Goal: Information Seeking & Learning: Learn about a topic

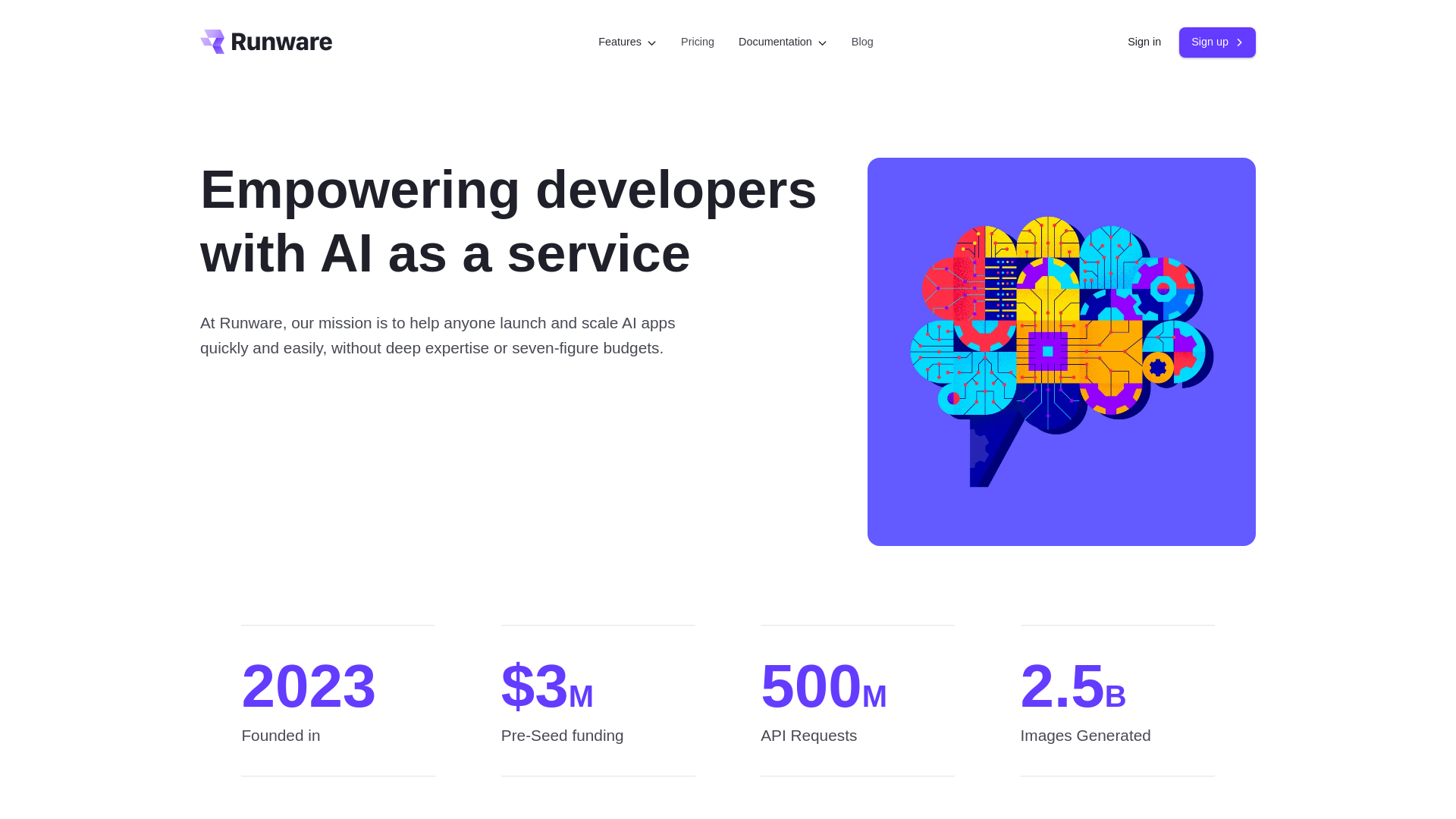
scroll to position [1508, 0]
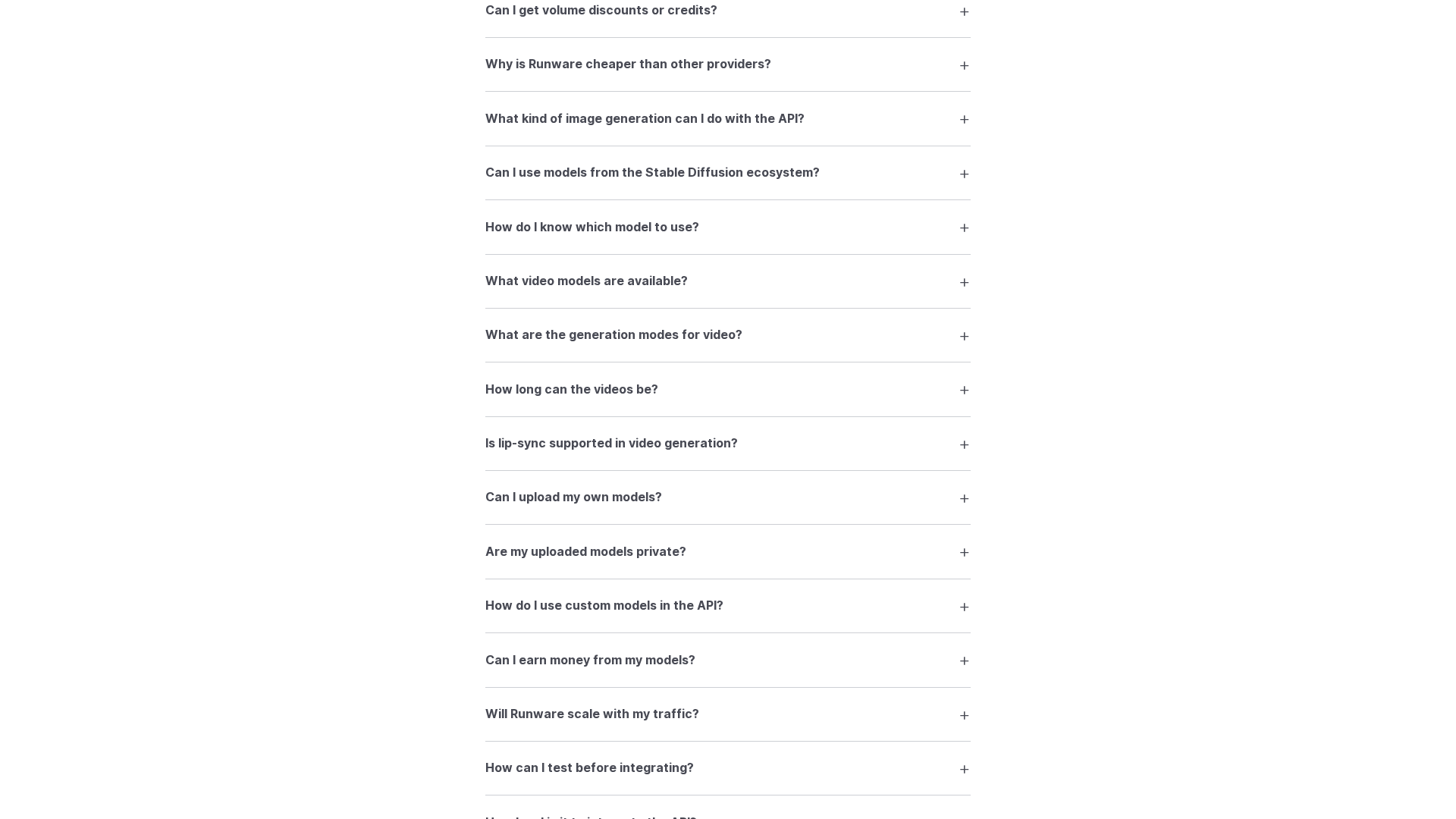
scroll to position [2866, 0]
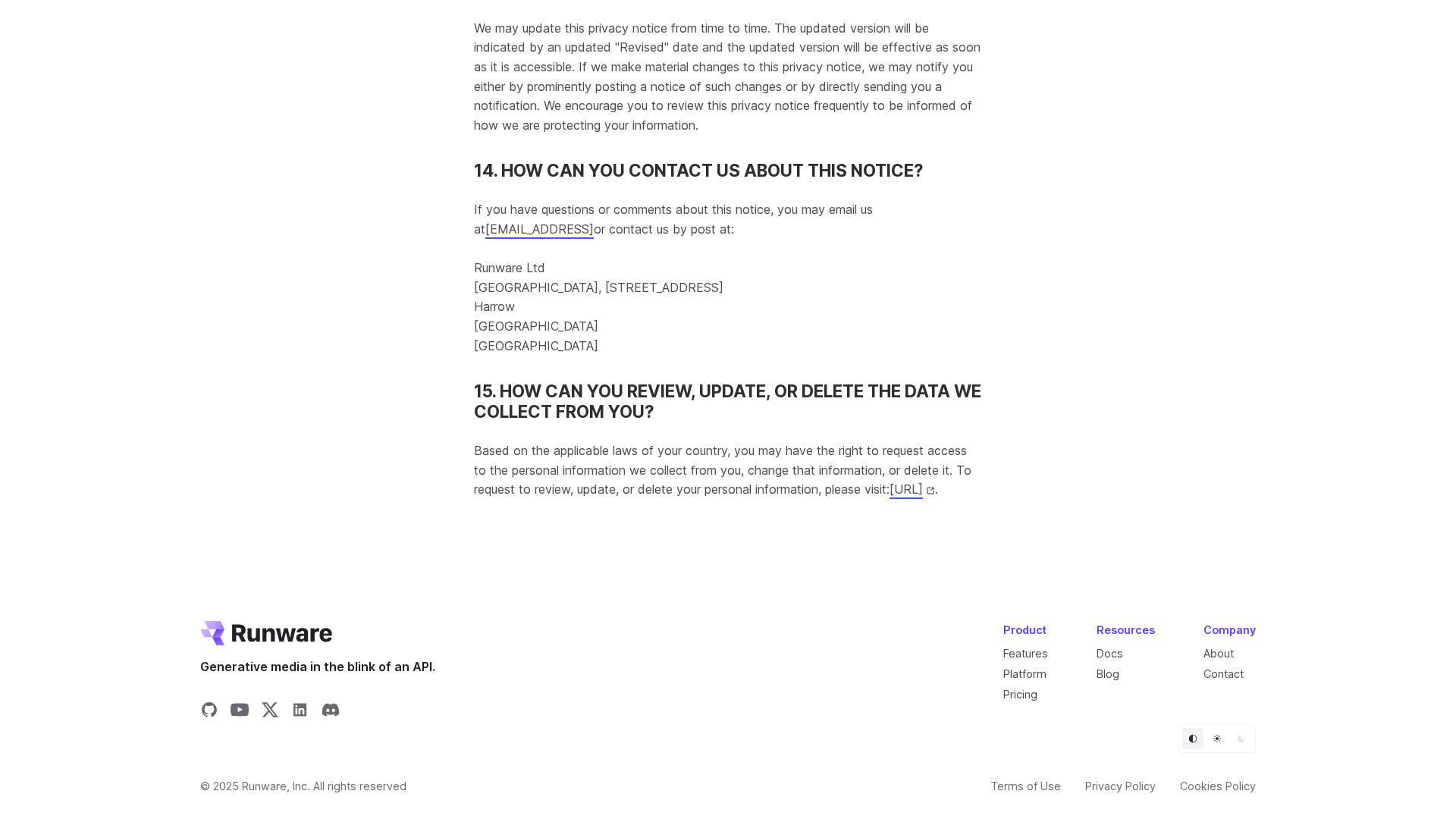
scroll to position [14588, 0]
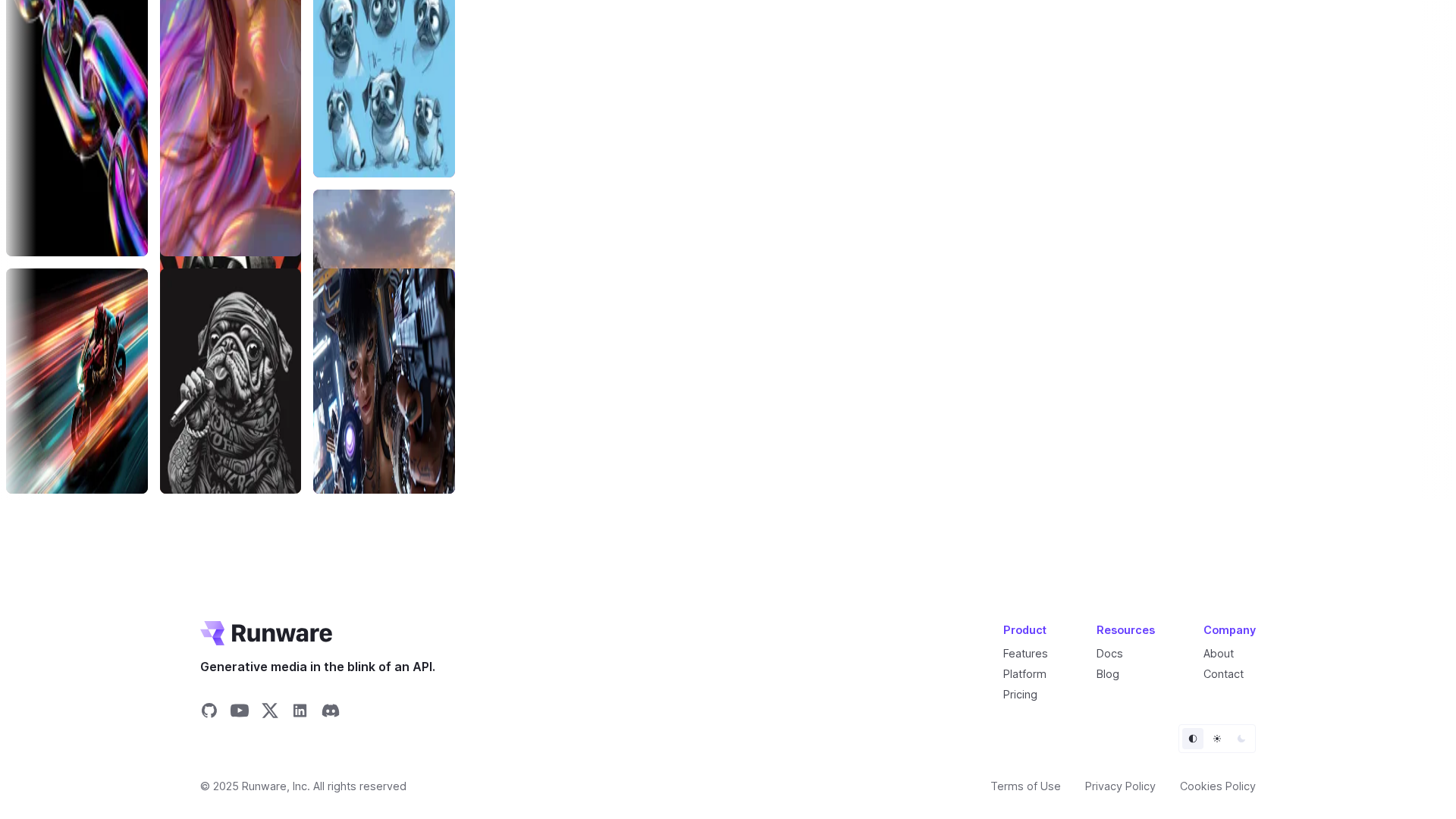
scroll to position [5695, 0]
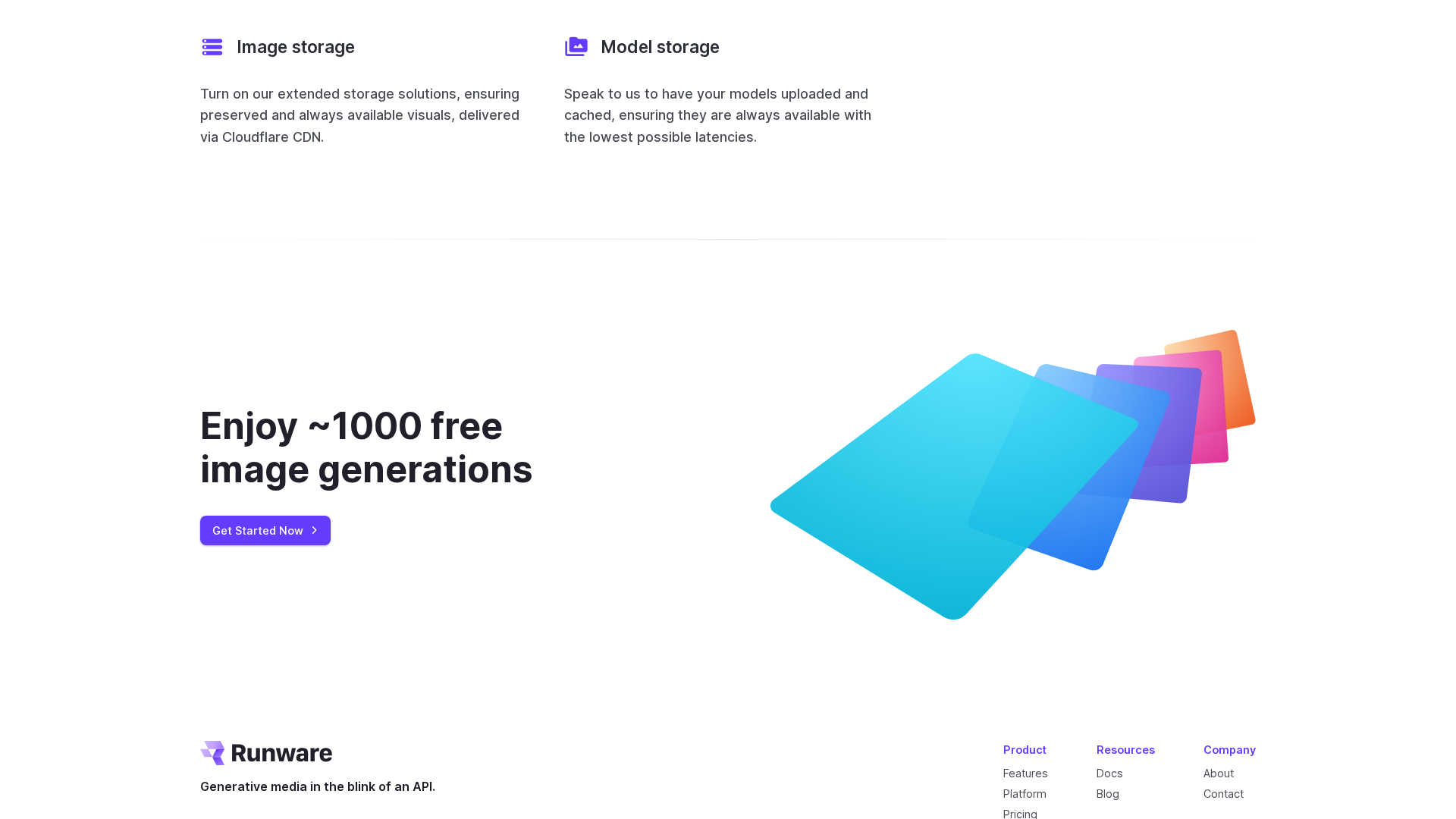
scroll to position [6030, 0]
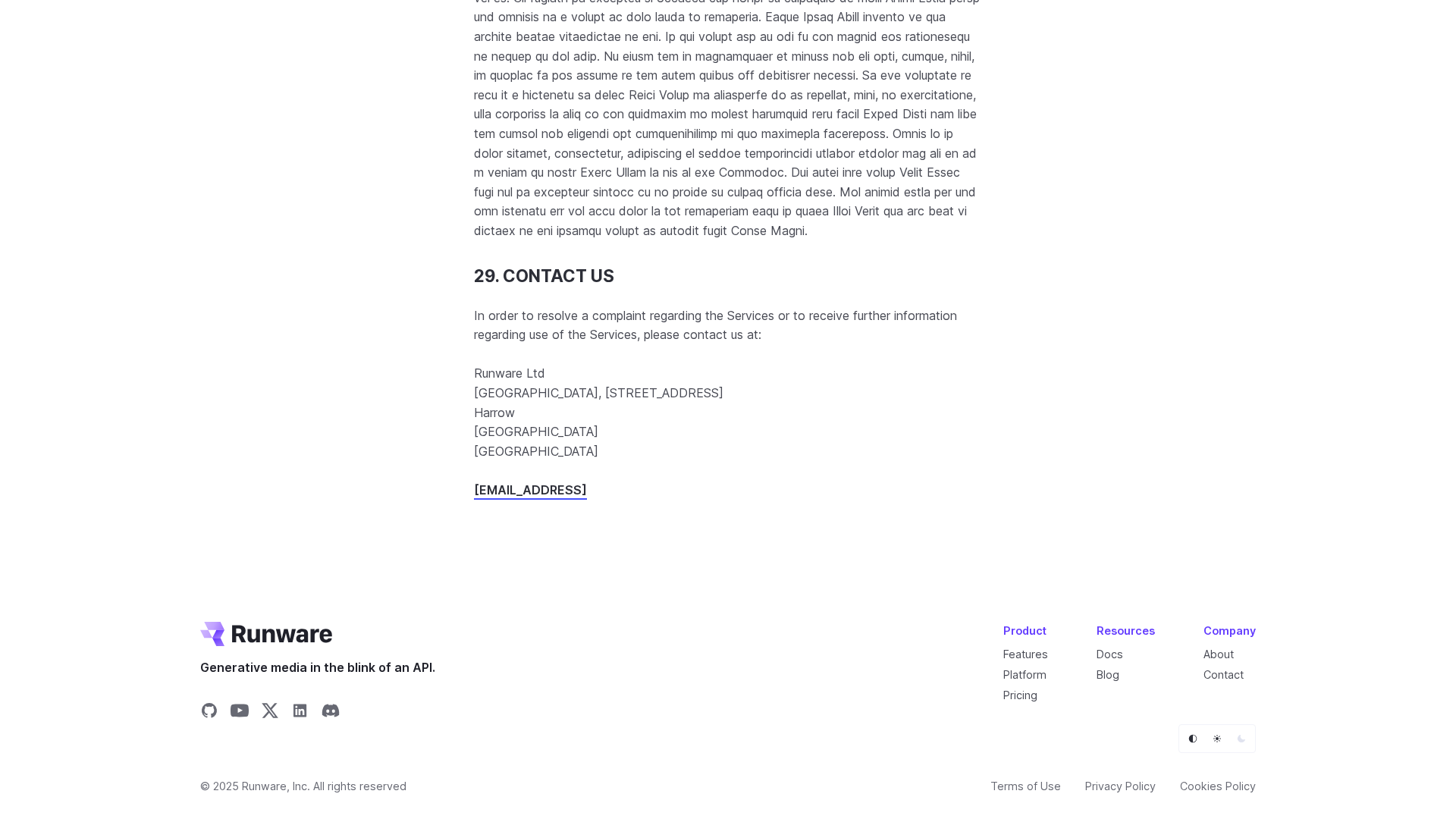
scroll to position [19577, 0]
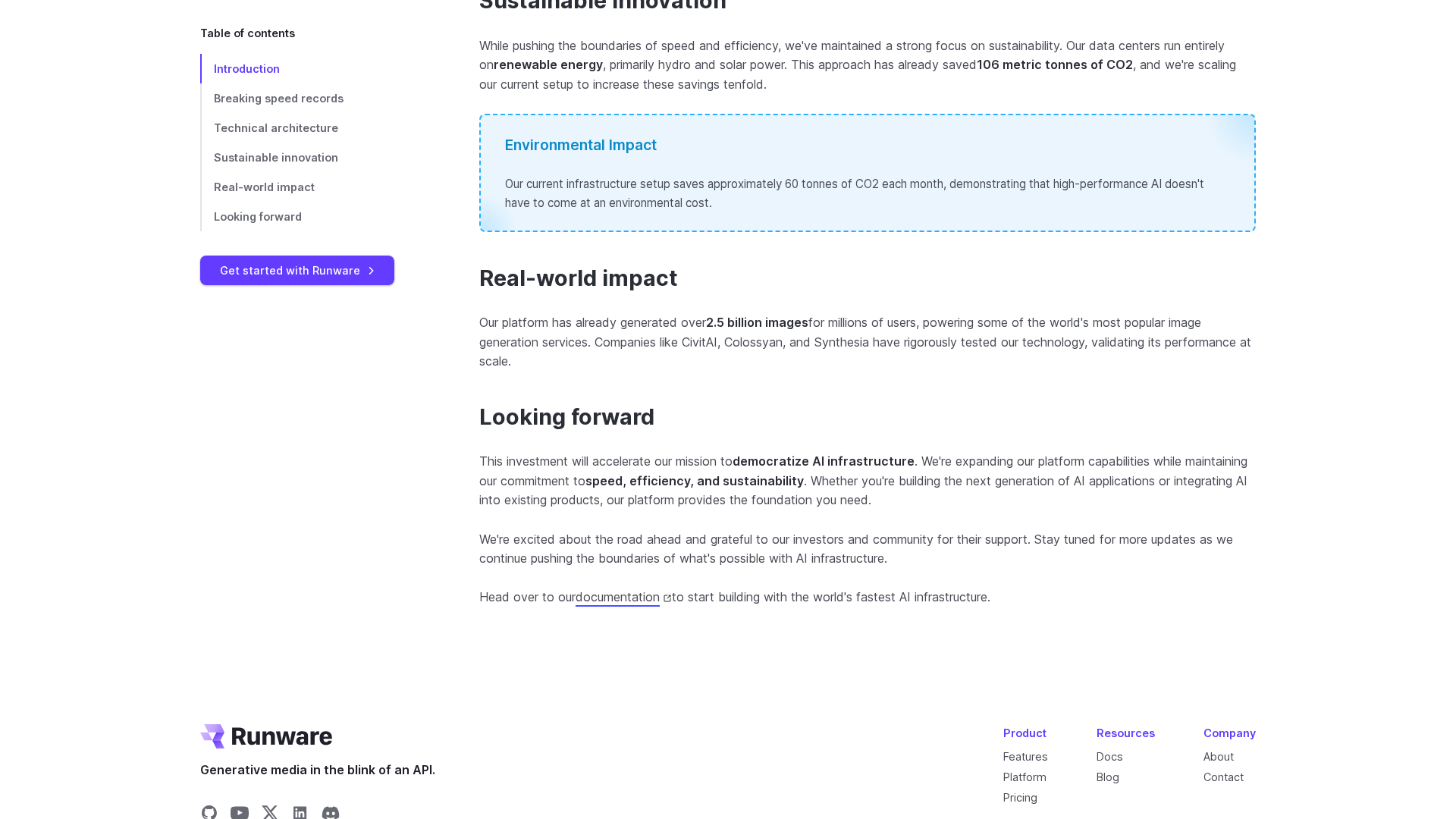
scroll to position [1683, 0]
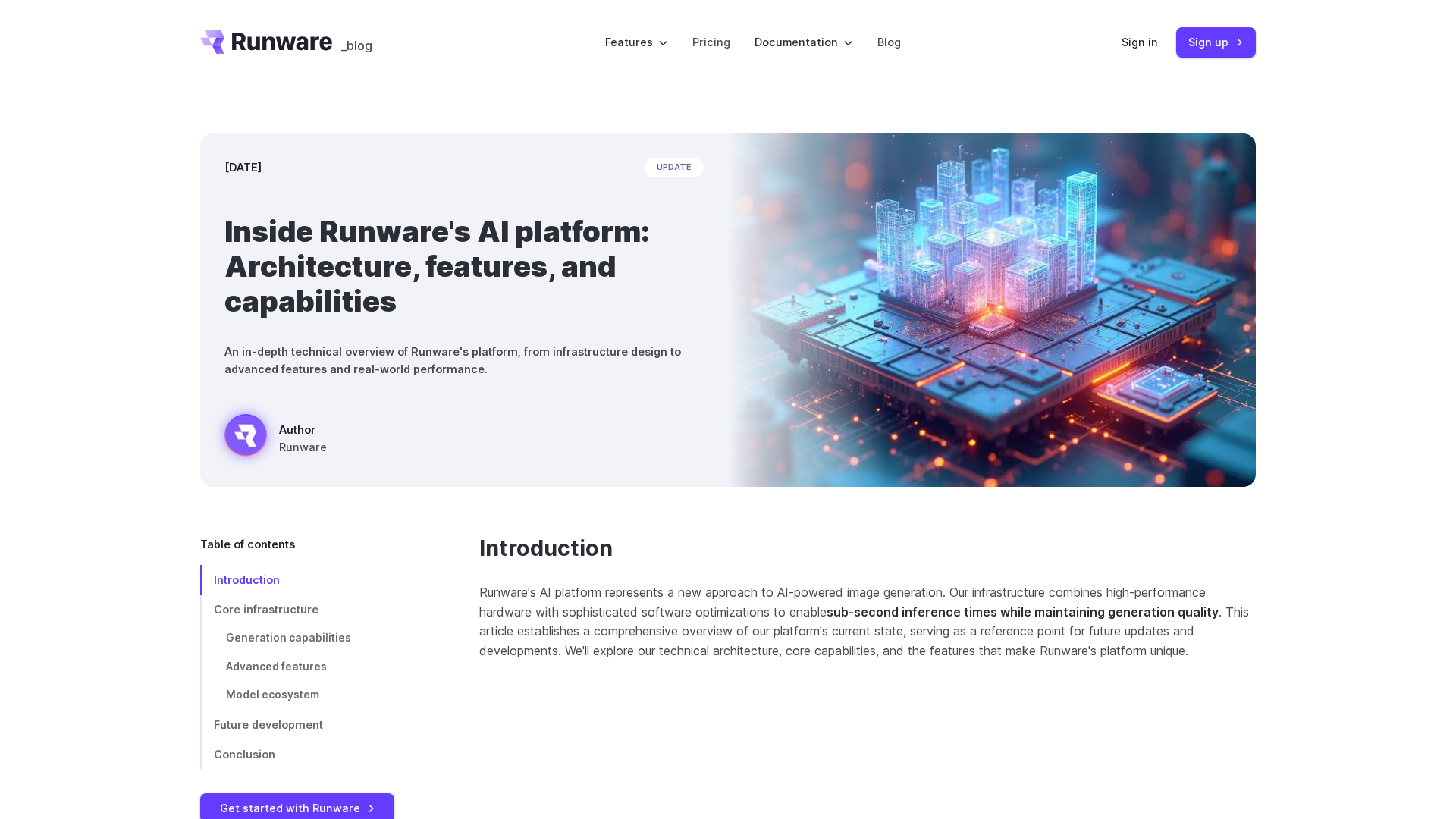
scroll to position [3, 0]
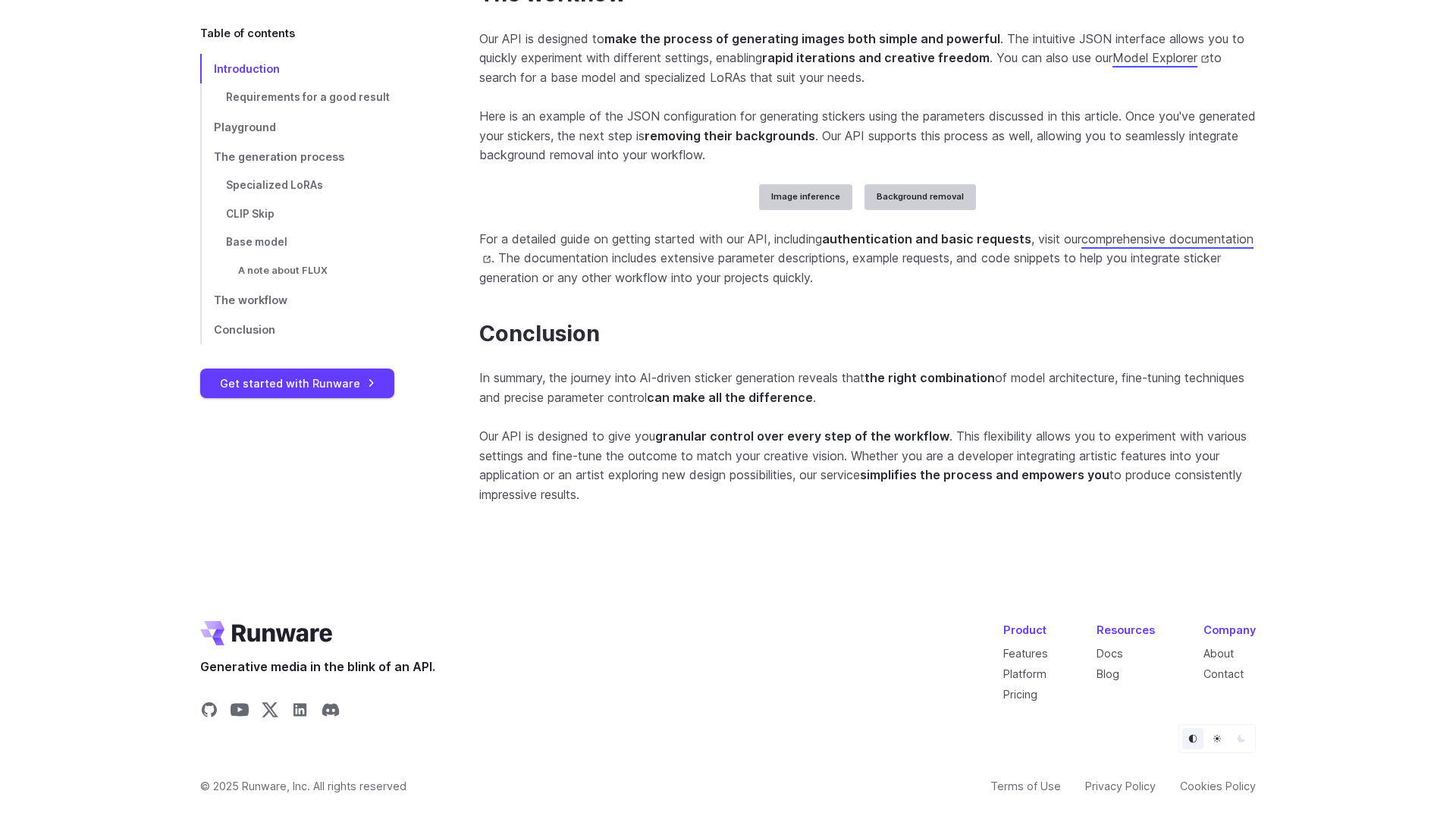
scroll to position [5628, 0]
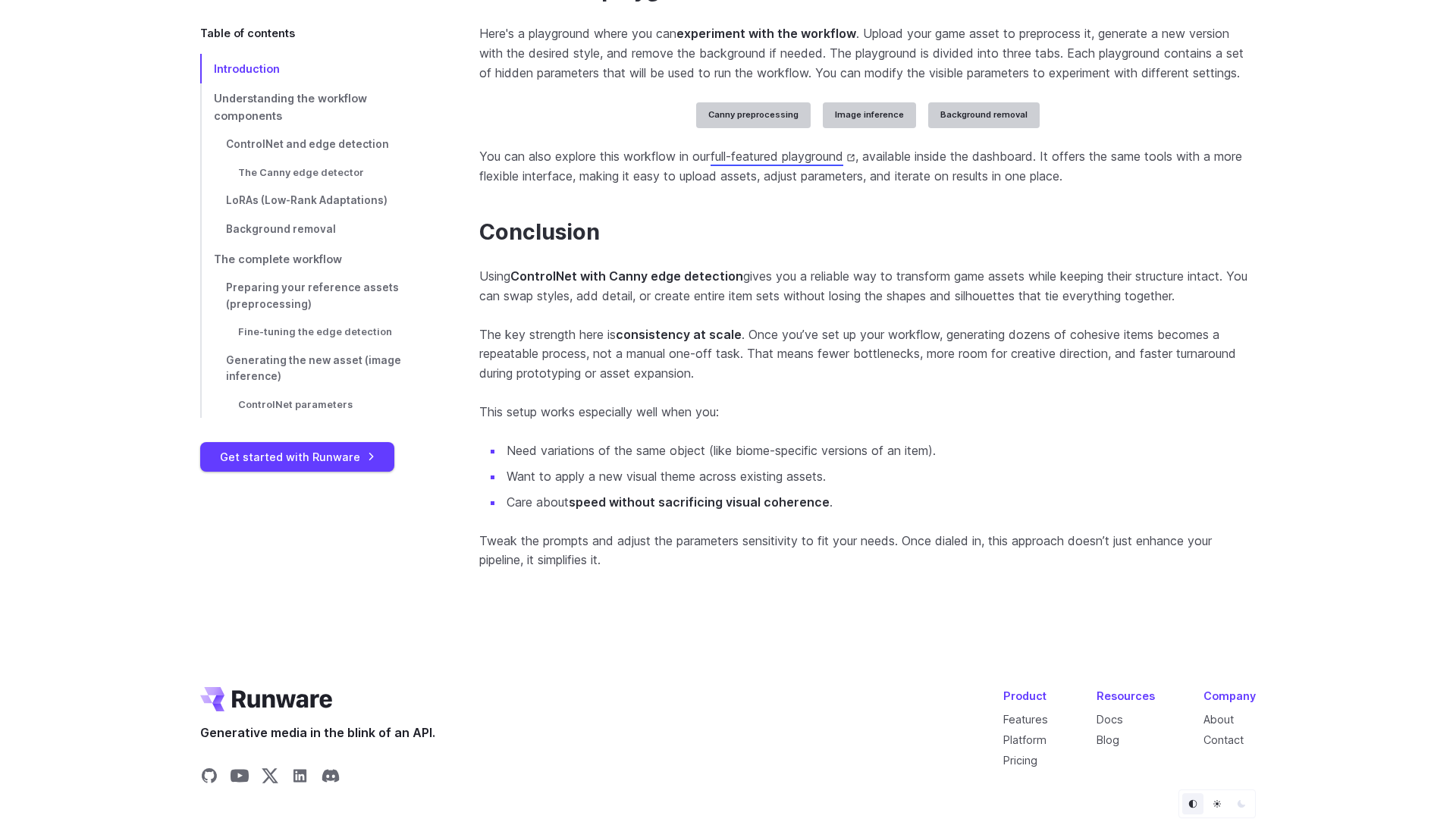
scroll to position [10104, 0]
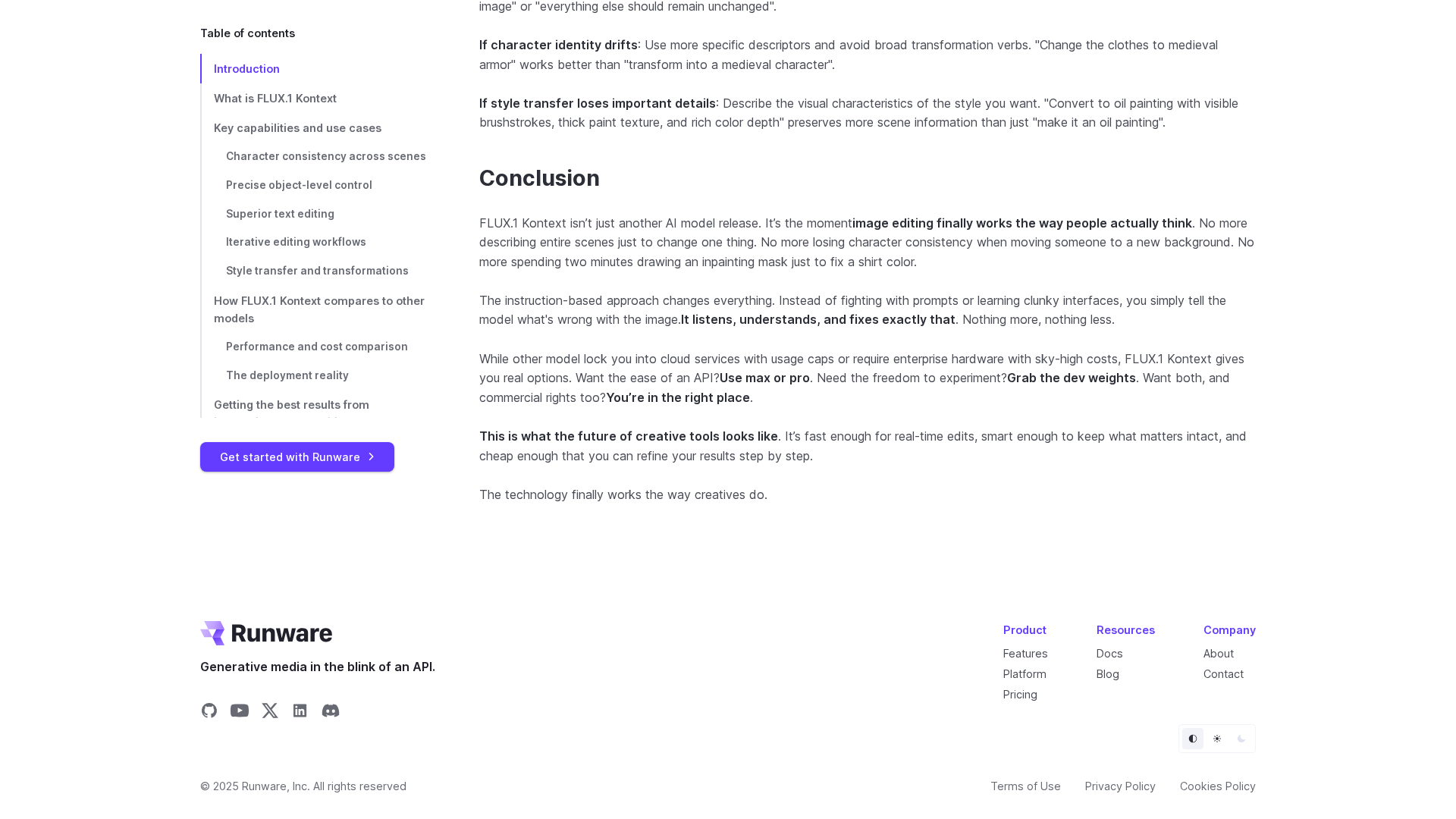
scroll to position [14210, 0]
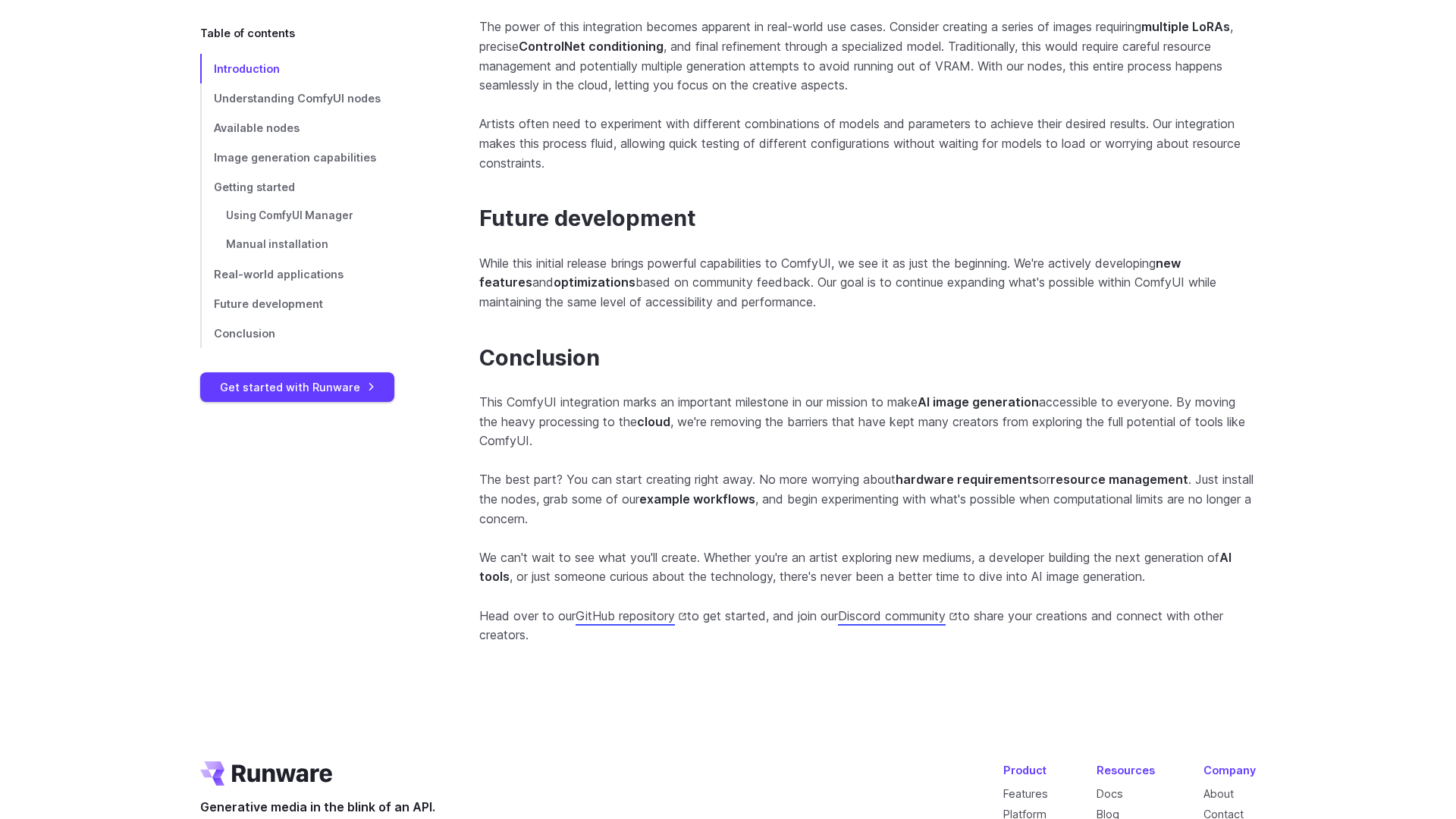
scroll to position [3627, 0]
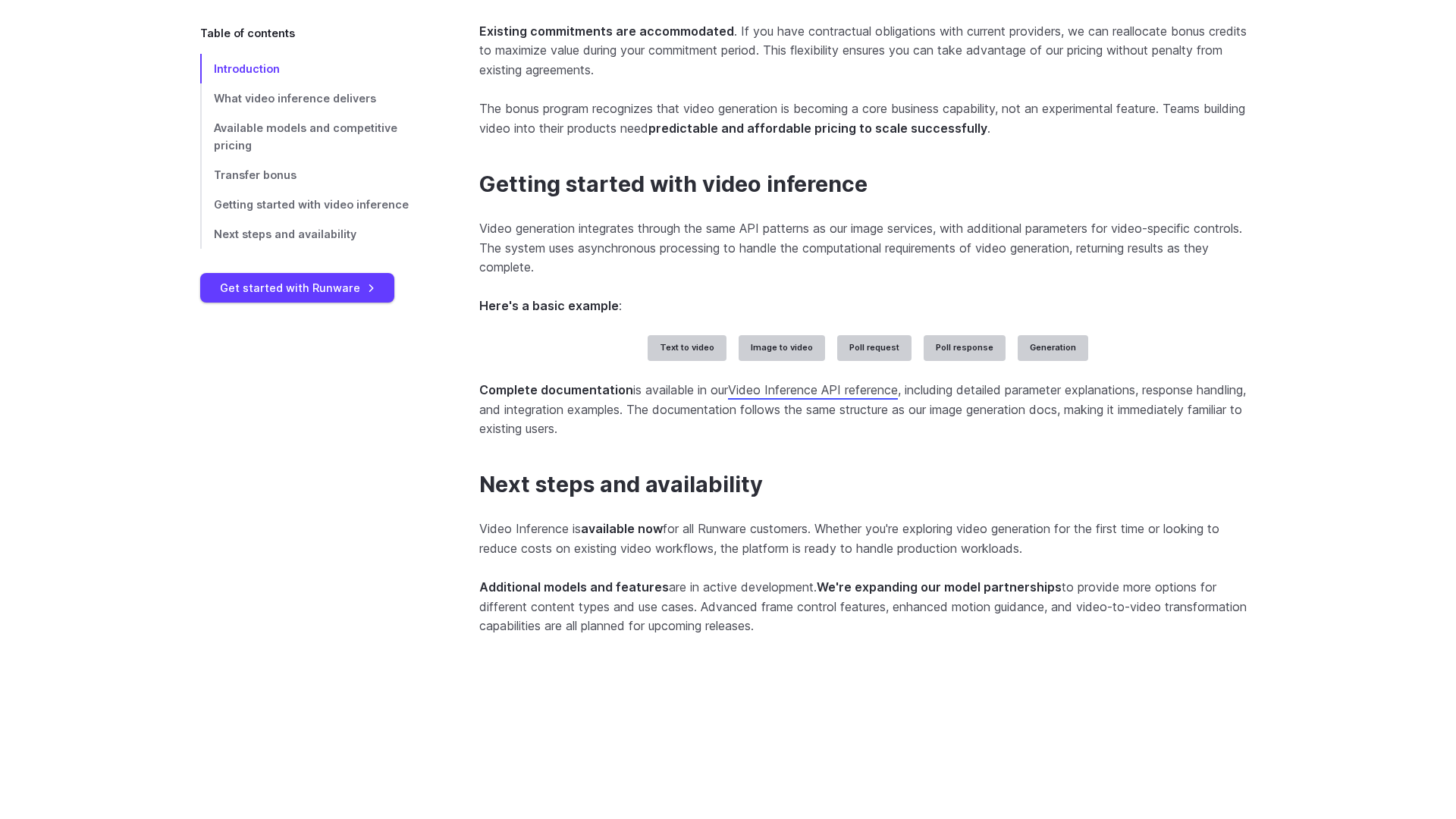
scroll to position [3594, 0]
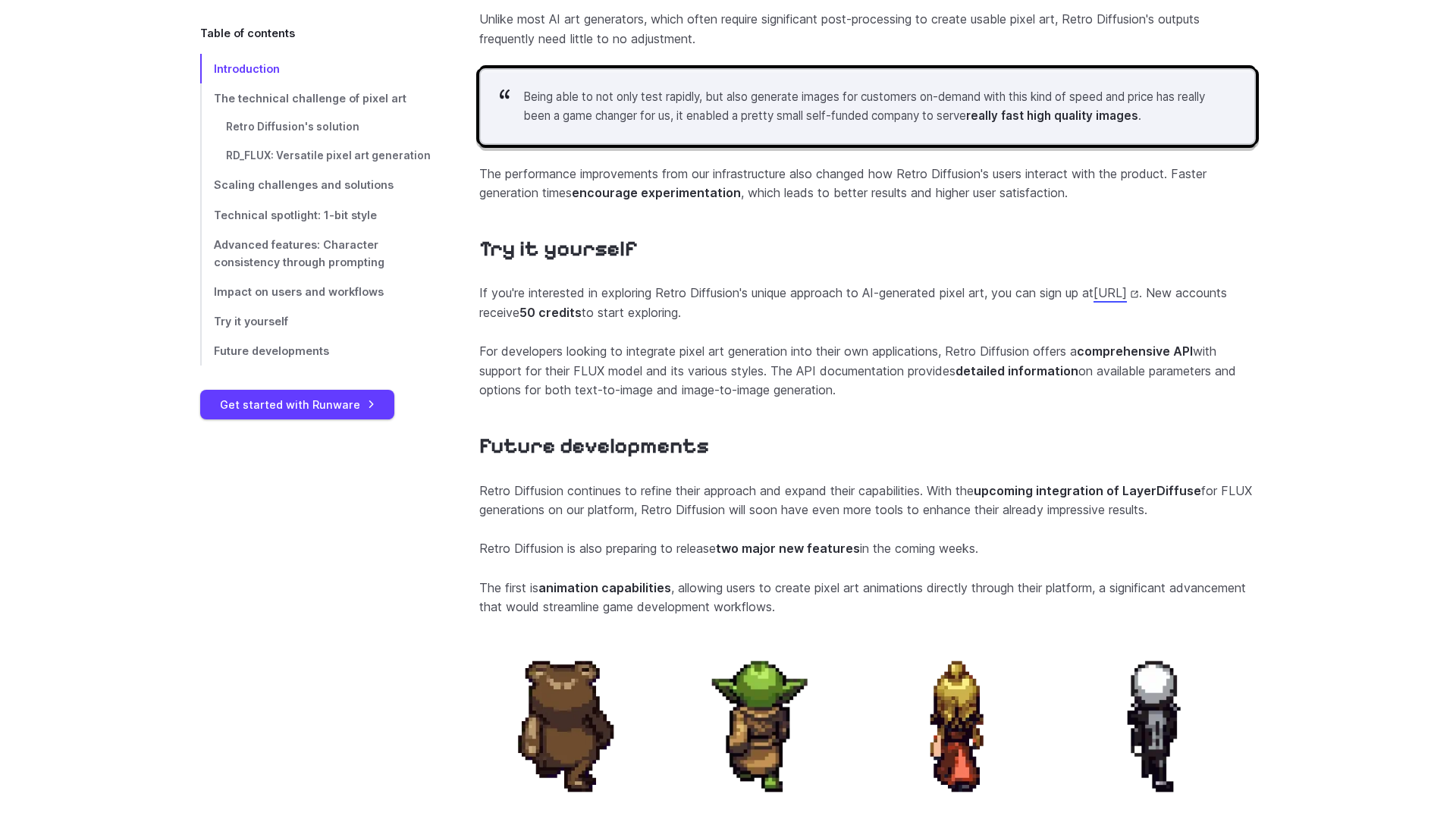
scroll to position [6307, 0]
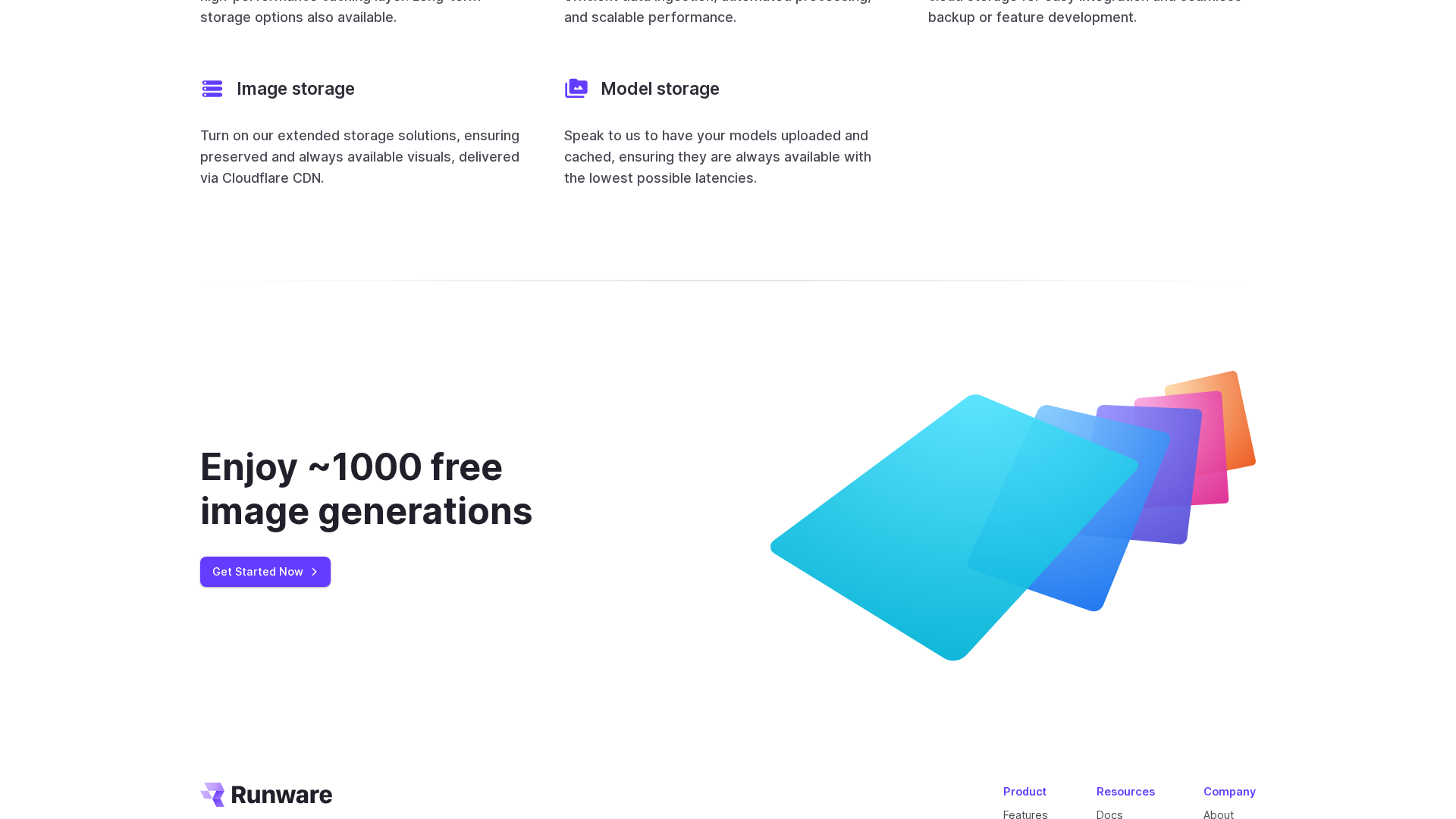
scroll to position [6025, 0]
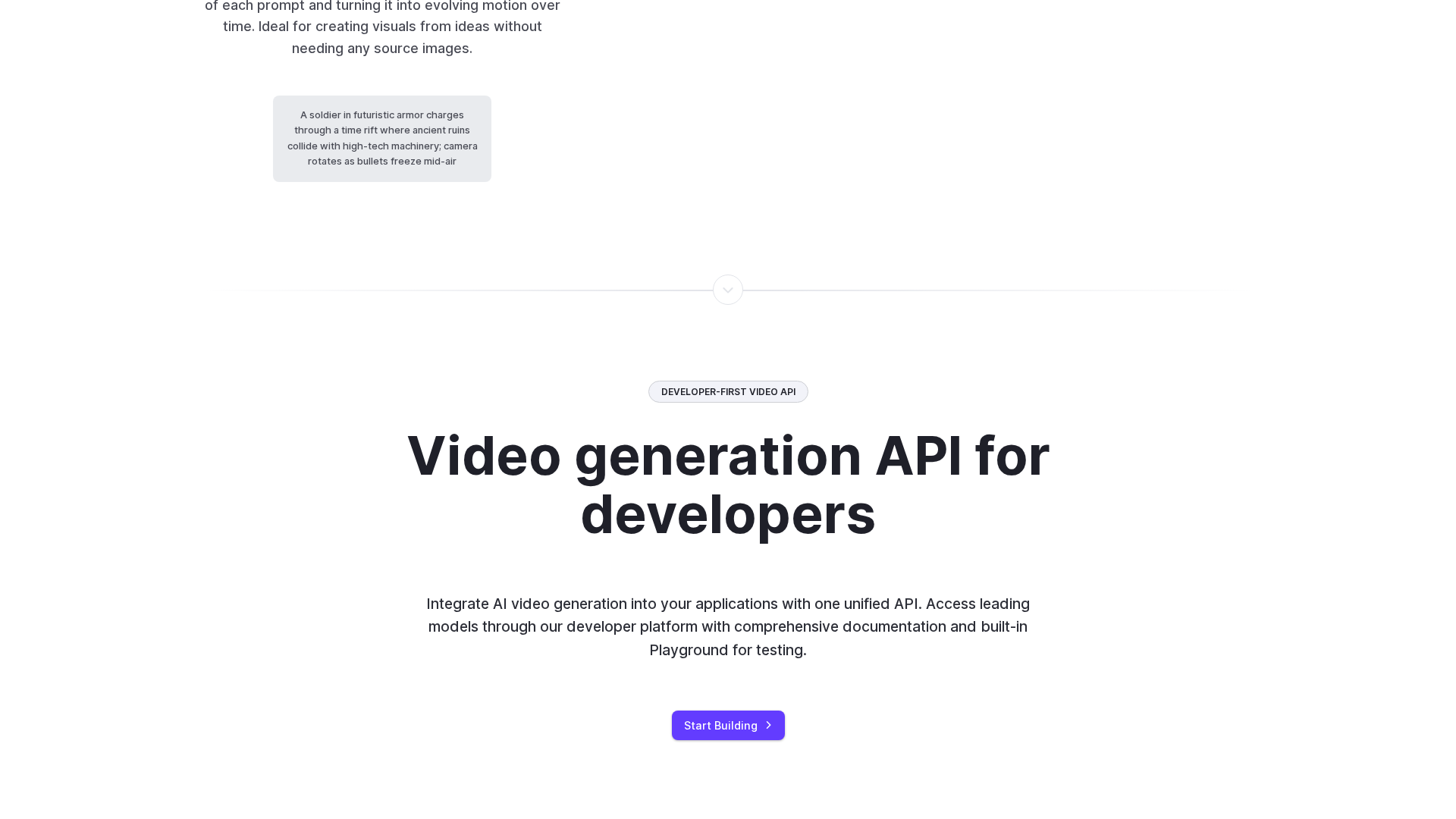
scroll to position [3494, 0]
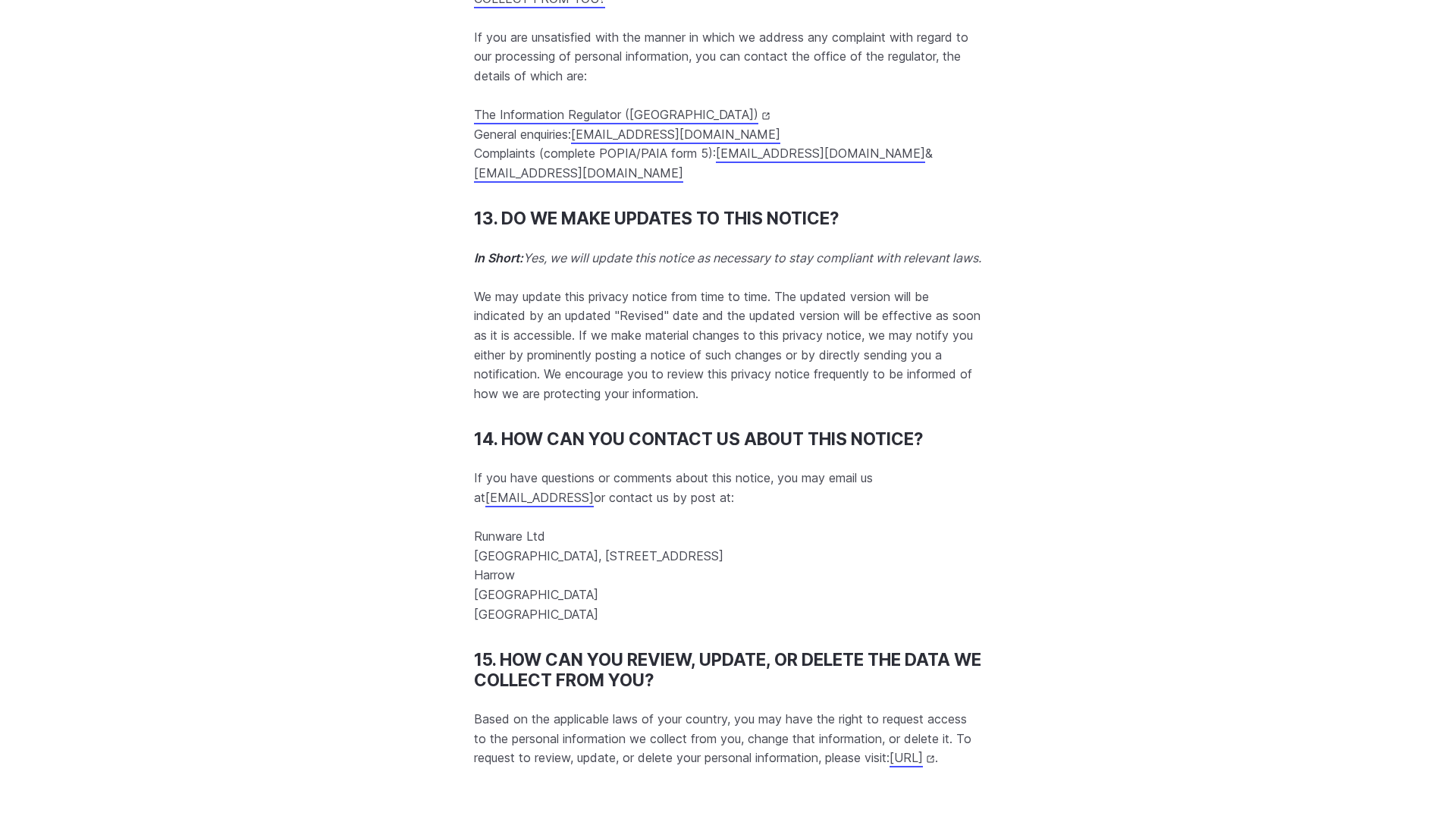
scroll to position [14588, 0]
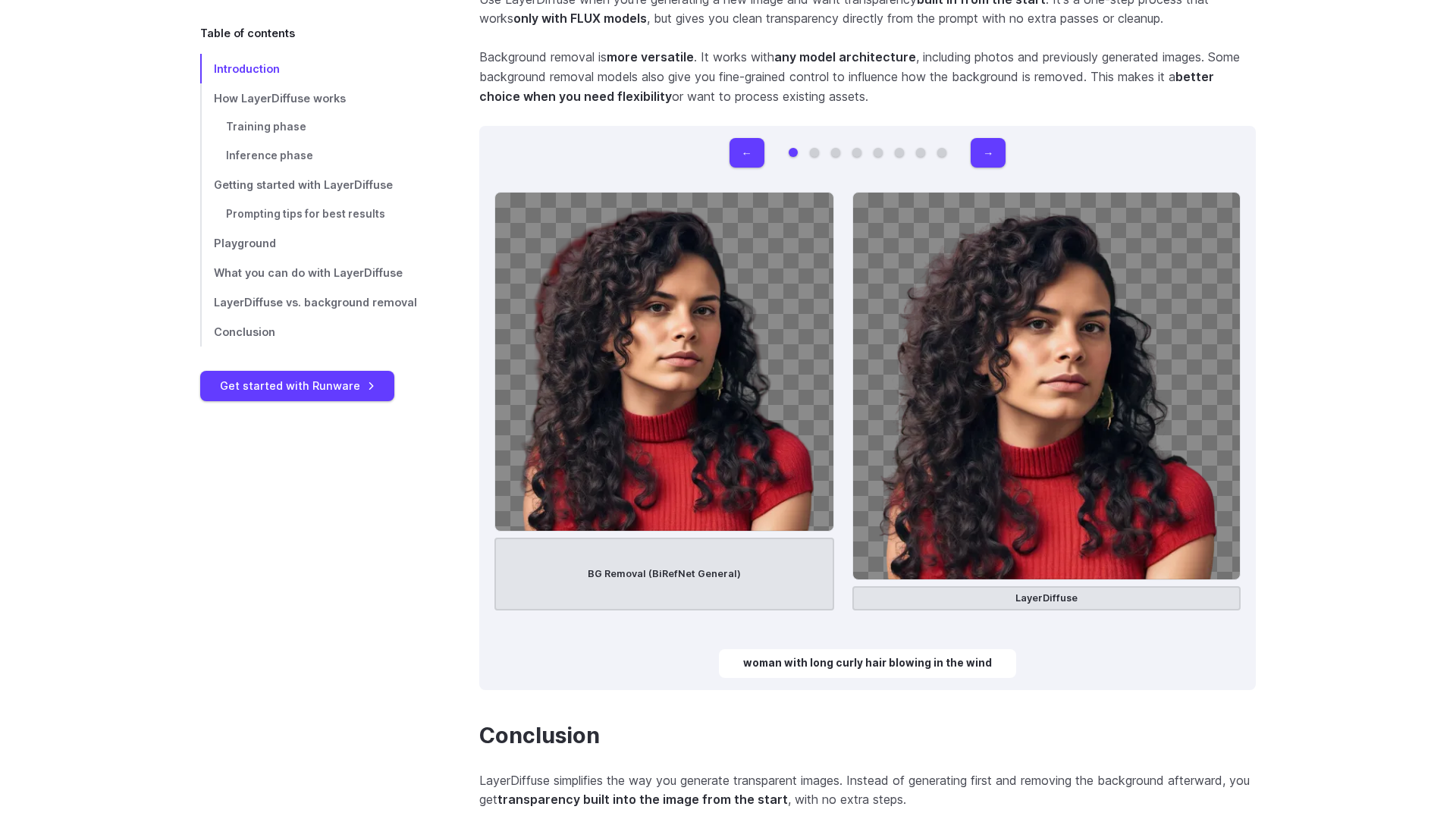
scroll to position [6974, 0]
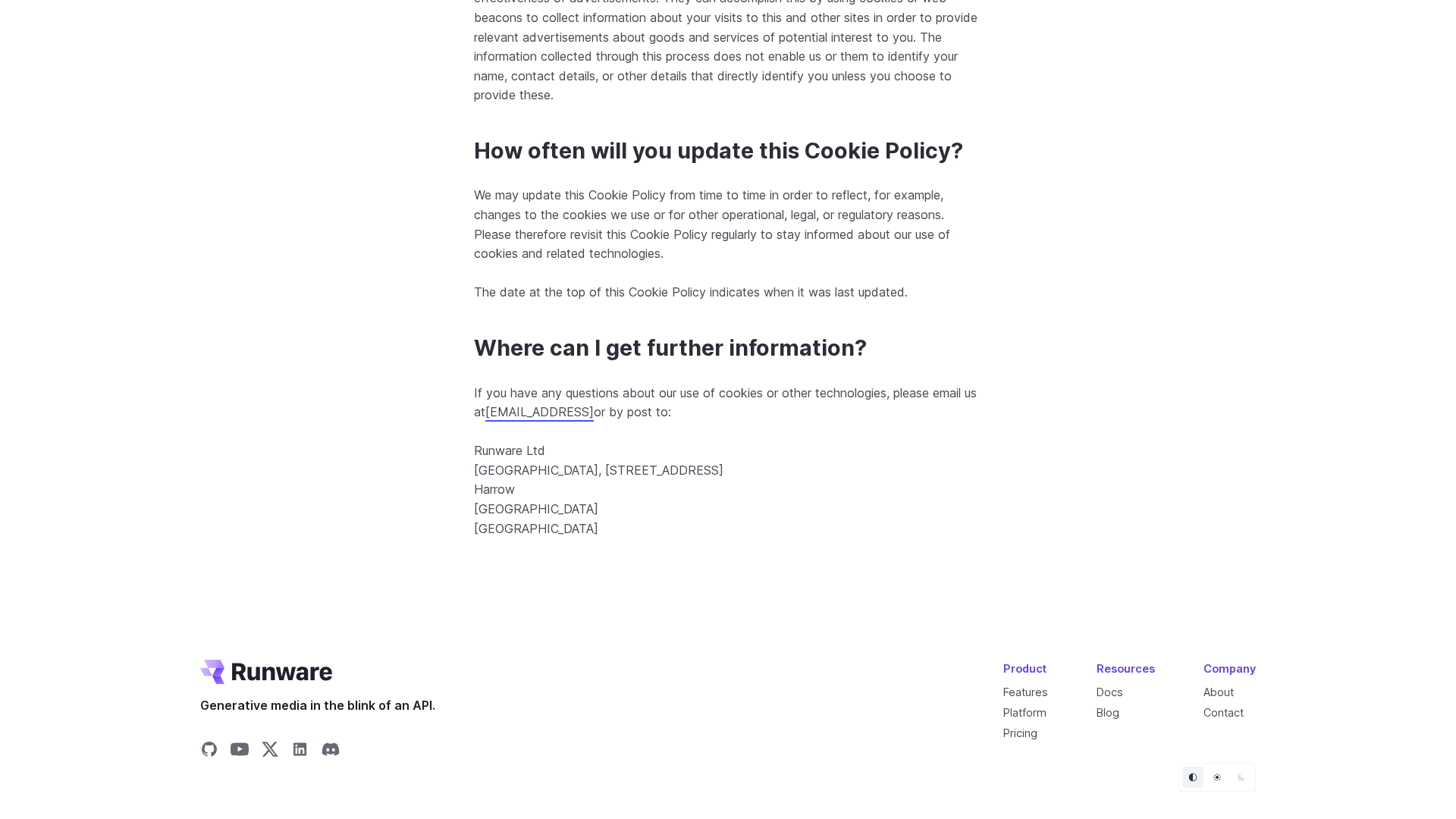
scroll to position [5649, 0]
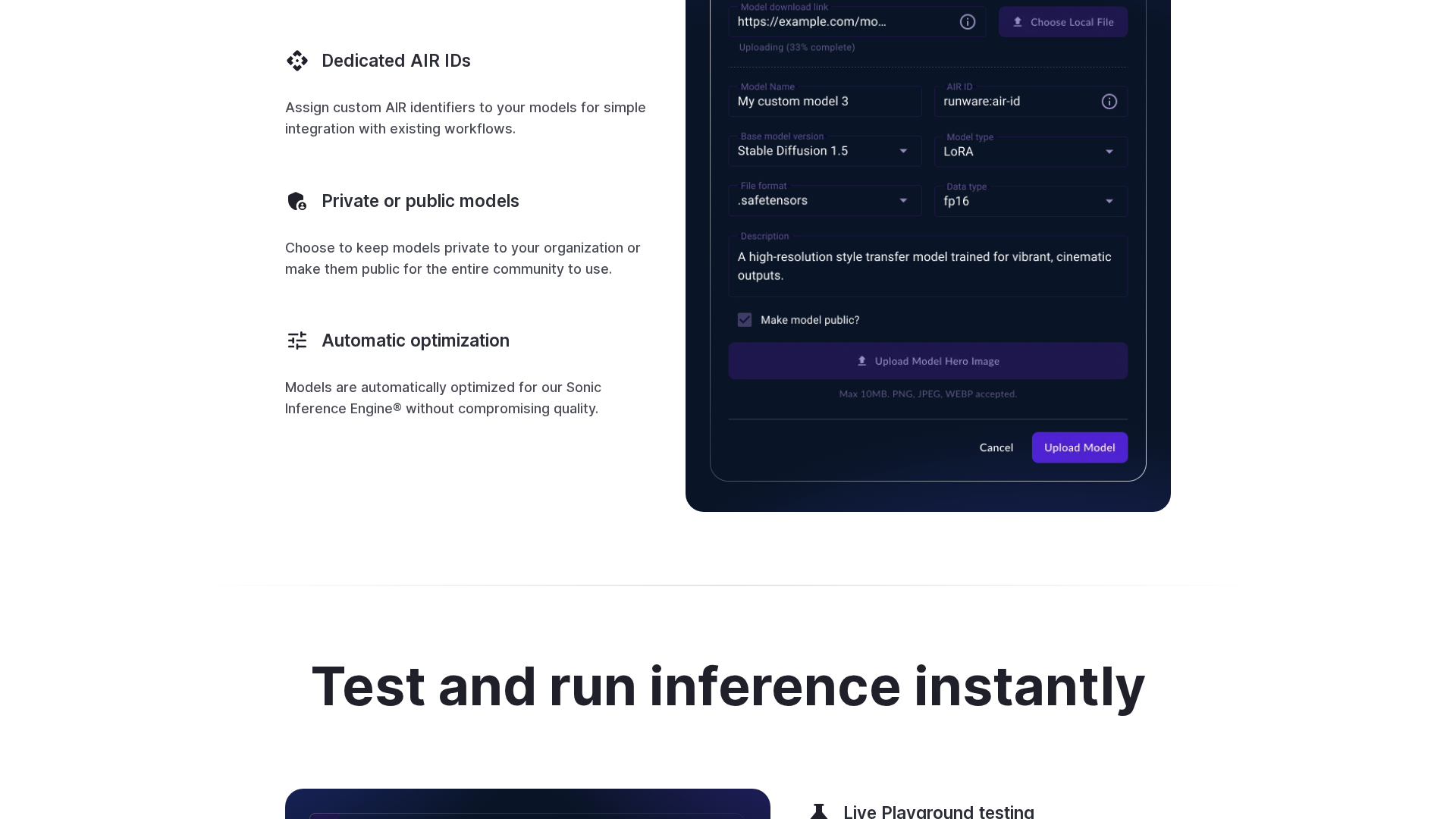
scroll to position [2828, 0]
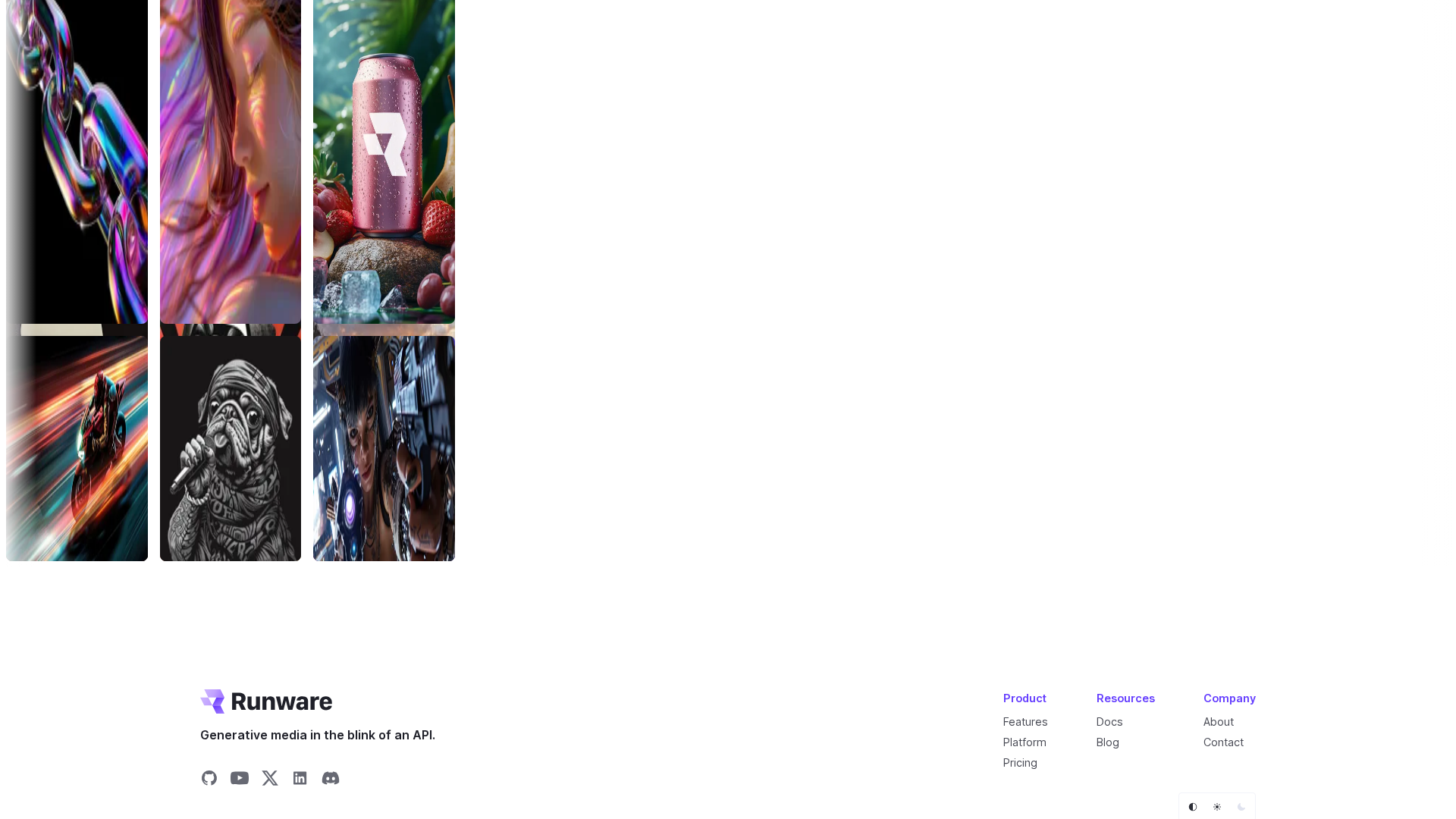
scroll to position [6901, 0]
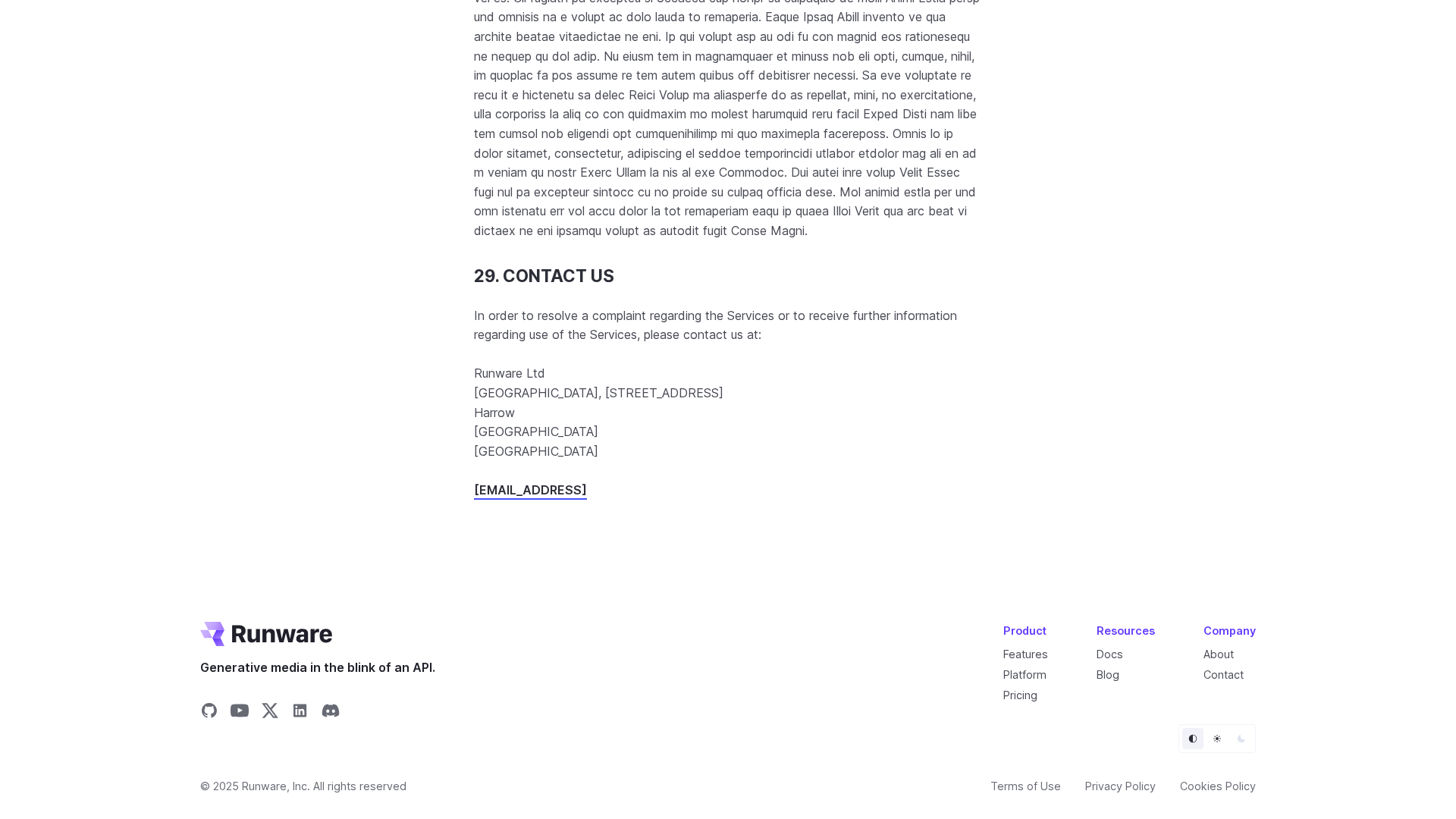
scroll to position [19577, 0]
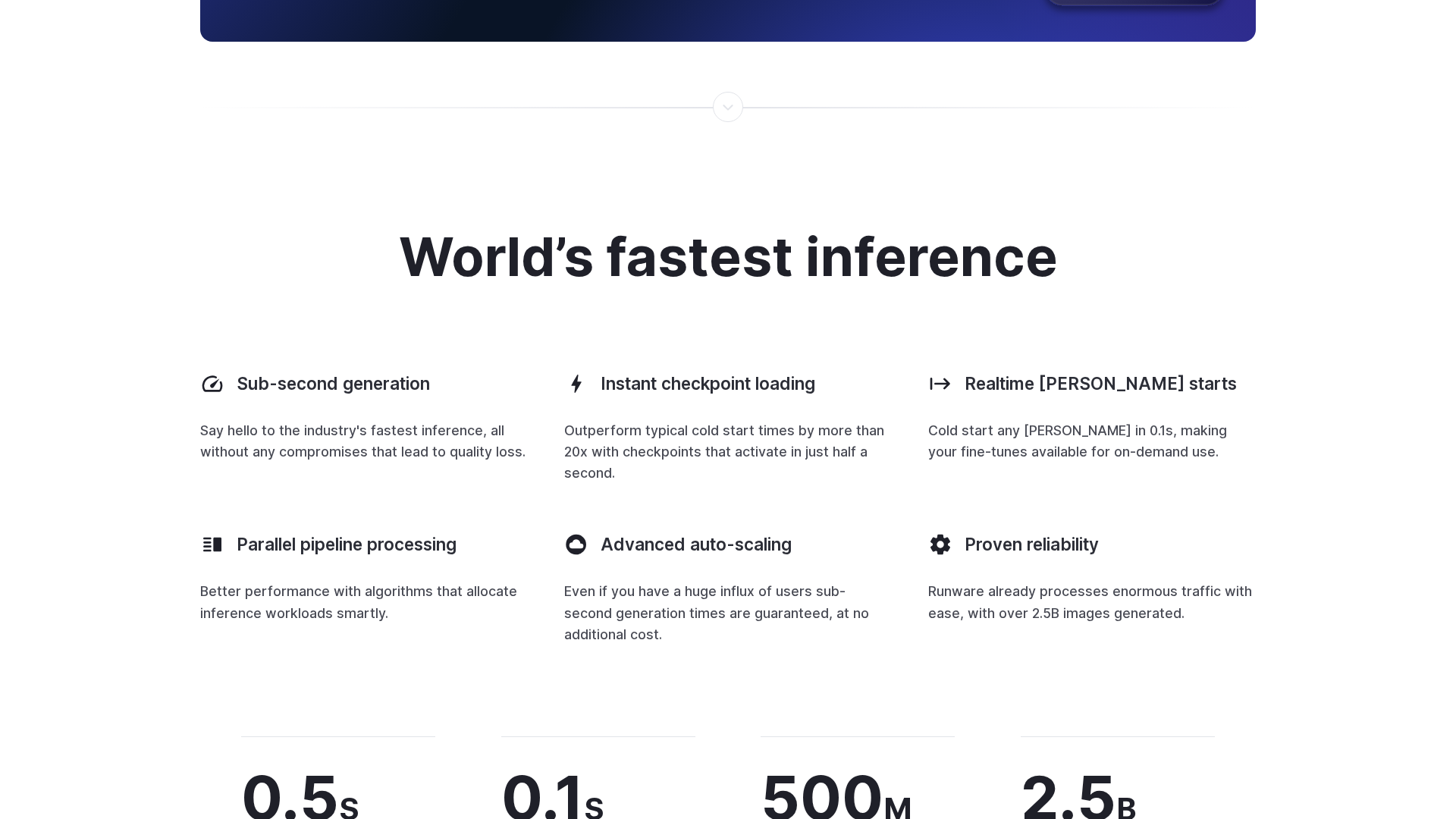
scroll to position [4792, 0]
